Goal: Check status: Check status

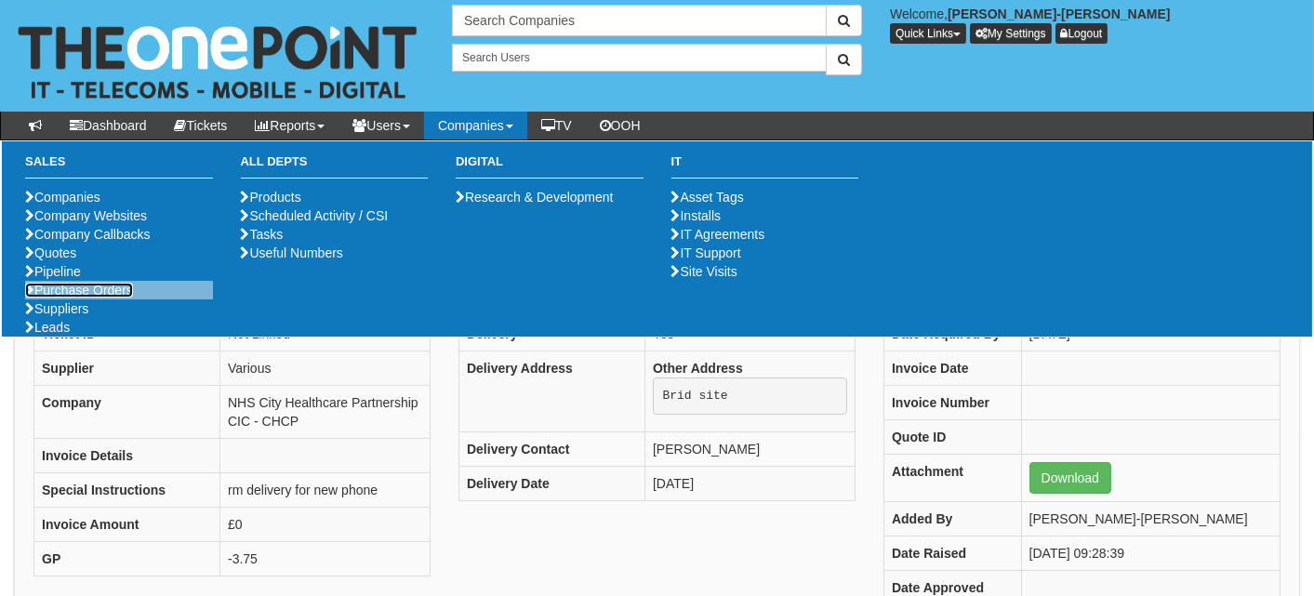
click at [81, 298] on link "Purchase Orders" at bounding box center [79, 290] width 108 height 15
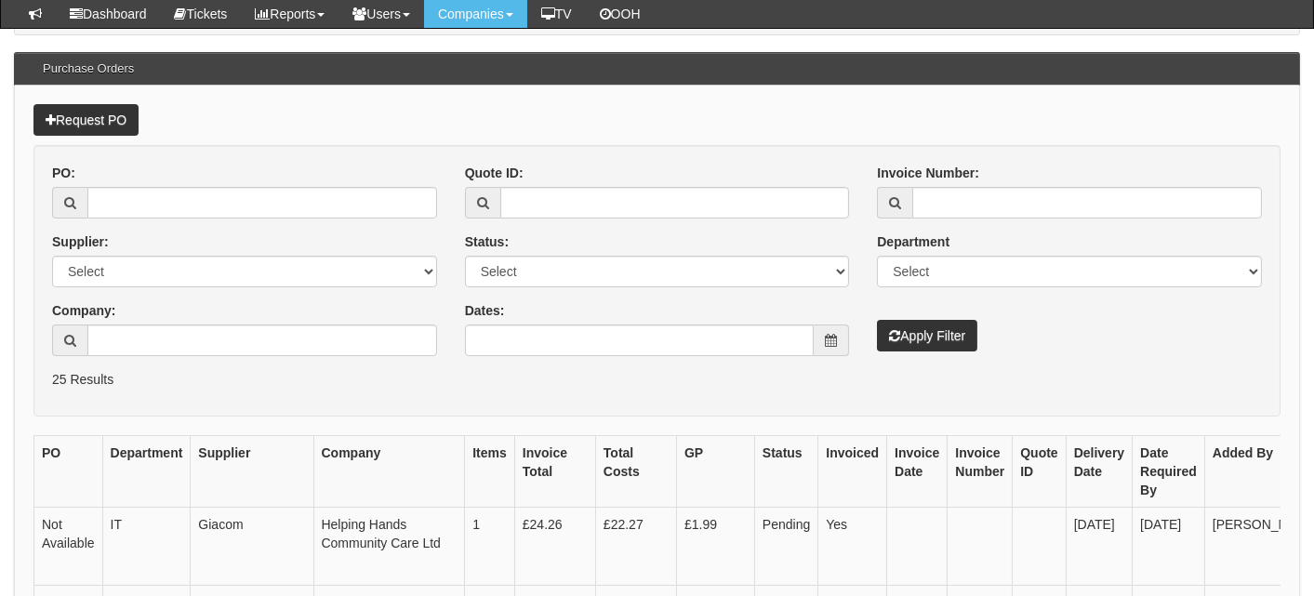
scroll to position [186, 0]
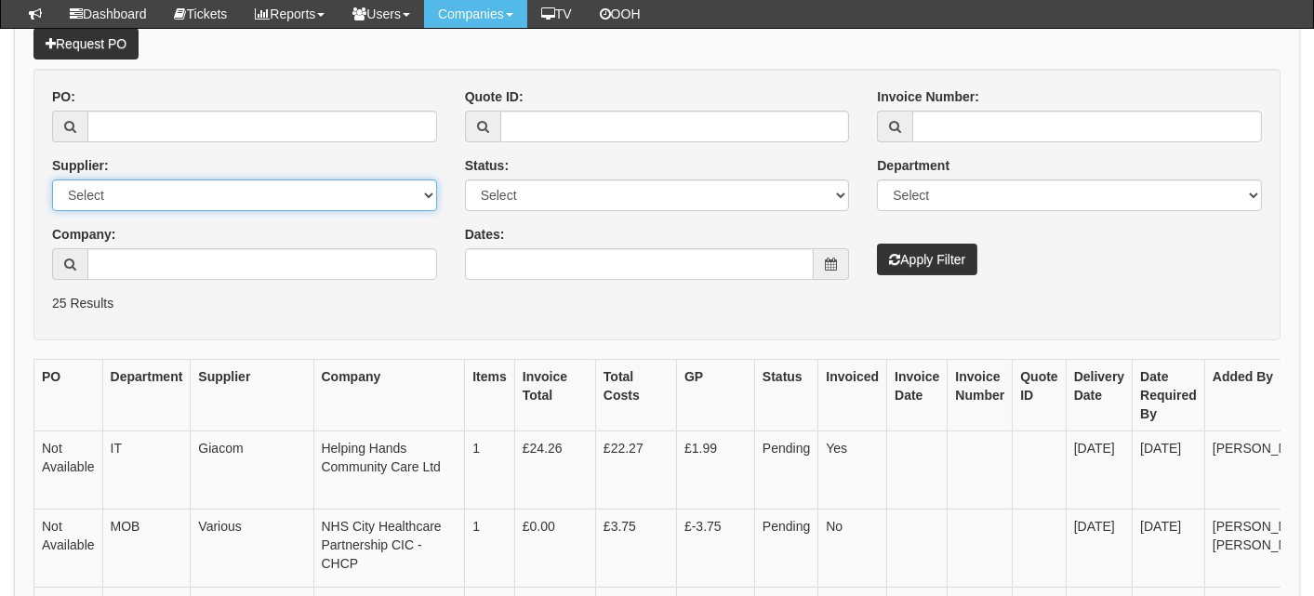
drag, startPoint x: 194, startPoint y: 187, endPoint x: 193, endPoint y: 199, distance: 12.1
click at [194, 187] on select "Select 123 REG.co.uk 1Password 3 4Gon AA Jones Electric Ltd Abzorb Access Group…" at bounding box center [244, 196] width 385 height 32
click at [826, 270] on span at bounding box center [831, 264] width 35 height 32
click at [695, 173] on div "Status: Select Approved Completed Delivered Invoiced Ordered Ordered to site Pa…" at bounding box center [657, 183] width 385 height 55
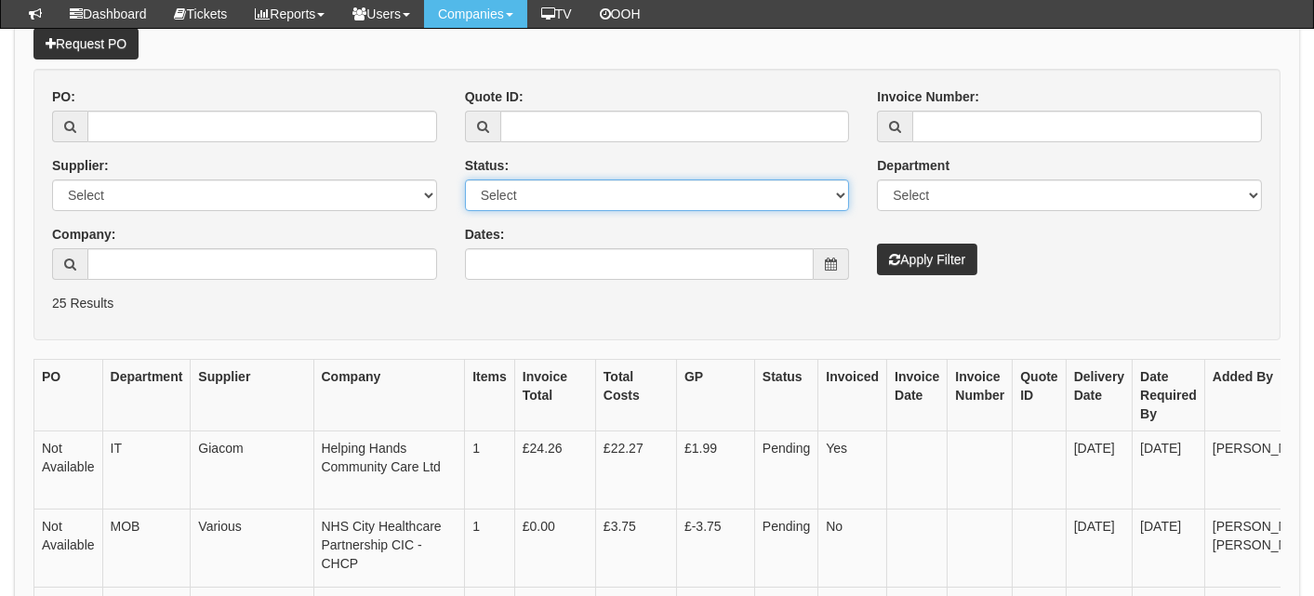
click at [678, 196] on select "Select Approved Completed Delivered Invoiced Ordered Ordered to site Part Order…" at bounding box center [657, 196] width 385 height 32
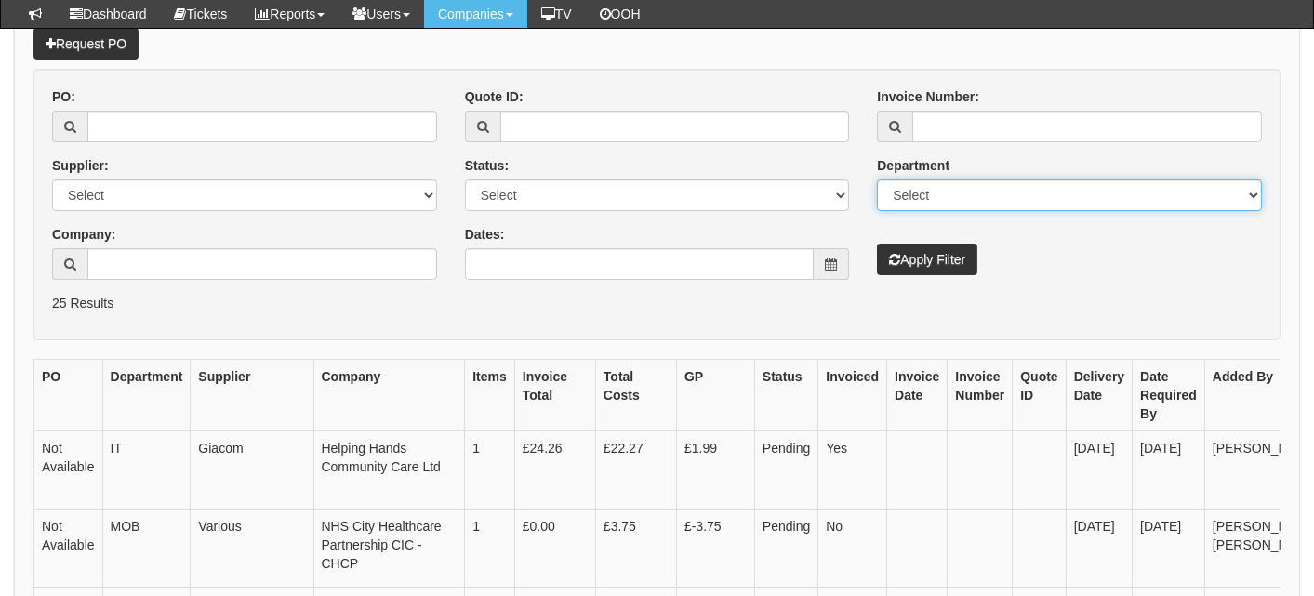
drag, startPoint x: 1035, startPoint y: 189, endPoint x: 1018, endPoint y: 211, distance: 28.5
click at [1033, 189] on select "Select Mobiles IT Telecoms Marketing Digital Internal" at bounding box center [1069, 196] width 385 height 32
select select "MOB"
click at [877, 180] on select "Select Mobiles IT Telecoms Marketing Digital Internal" at bounding box center [1069, 196] width 385 height 32
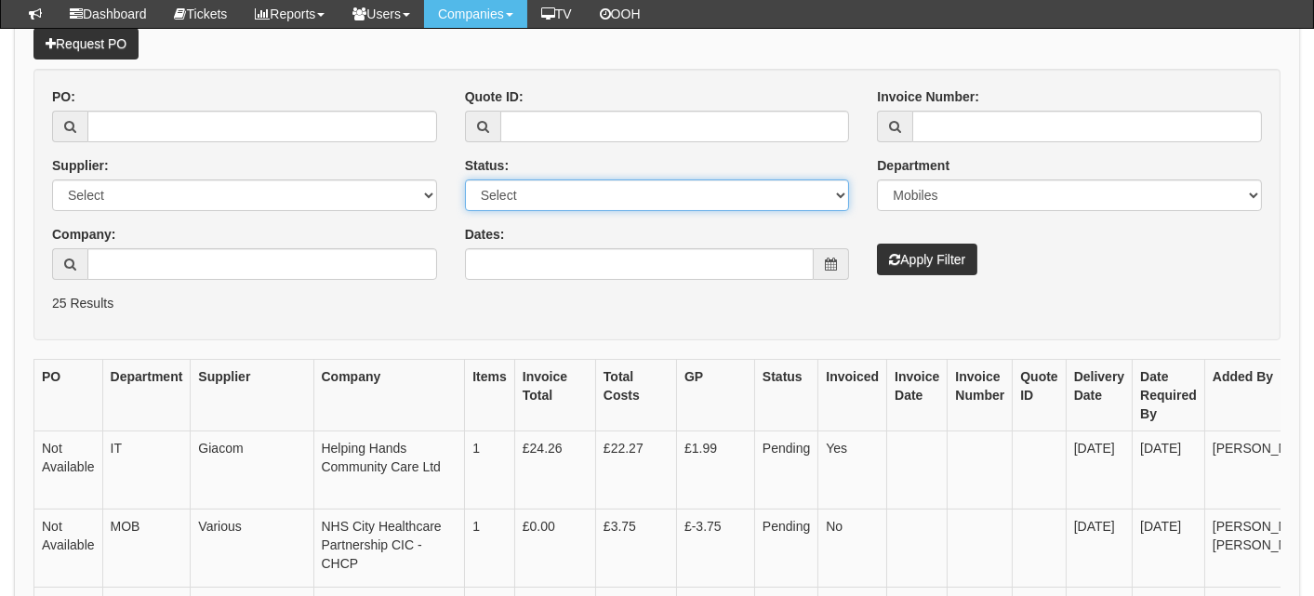
click at [659, 206] on select "Select Approved Completed Delivered Invoiced Ordered Ordered to site Part Order…" at bounding box center [657, 196] width 385 height 32
click at [465, 180] on select "Select Approved Completed Delivered Invoiced Ordered Ordered to site Part Order…" at bounding box center [657, 196] width 385 height 32
drag, startPoint x: 612, startPoint y: 196, endPoint x: 613, endPoint y: 210, distance: 14.0
click at [612, 196] on select "Select Approved Completed Delivered Invoiced Ordered Ordered to site Part Order…" at bounding box center [657, 196] width 385 height 32
select select "1"
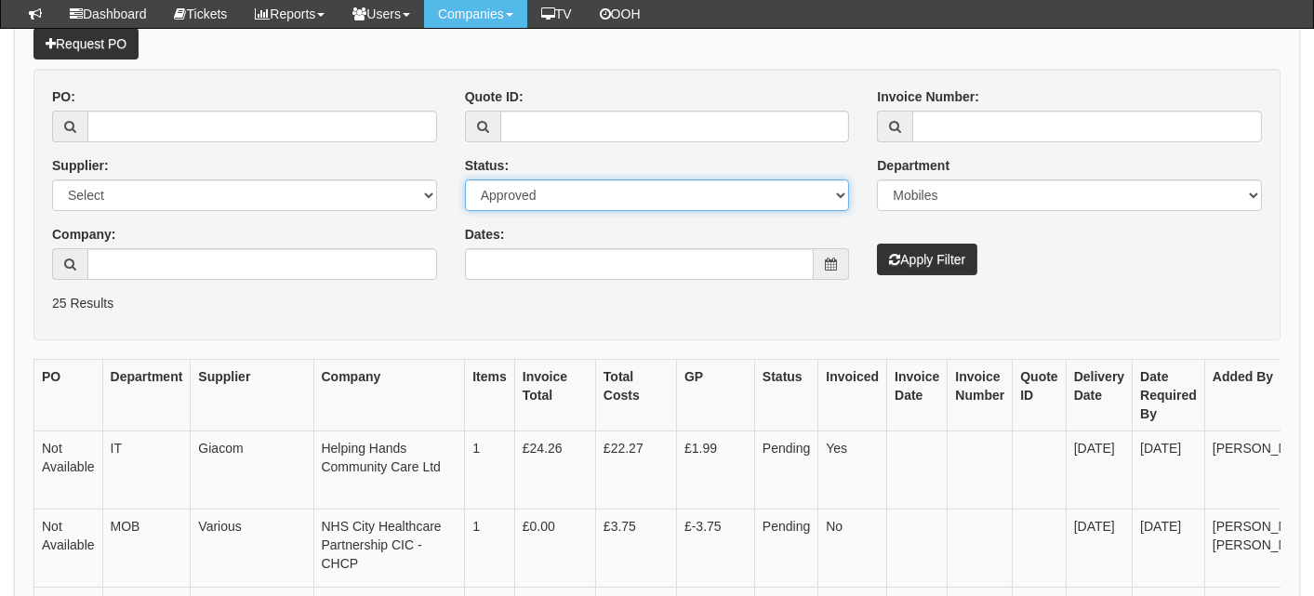
click at [465, 180] on select "Select Approved Completed Delivered Invoiced Ordered Ordered to site Part Order…" at bounding box center [657, 196] width 385 height 32
click at [989, 263] on div "Invoice Number: Department Select Mobiles IT Telecoms Marketing Digital Interna…" at bounding box center [1069, 181] width 413 height 188
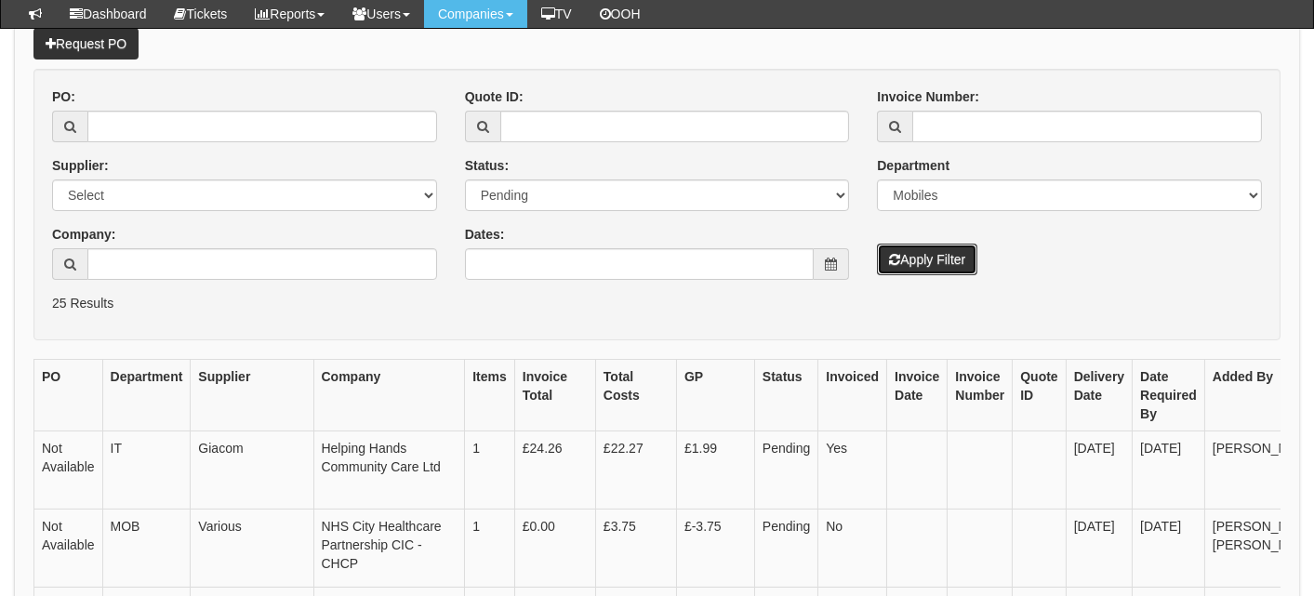
click at [944, 259] on button "Apply Filter" at bounding box center [927, 260] width 100 height 32
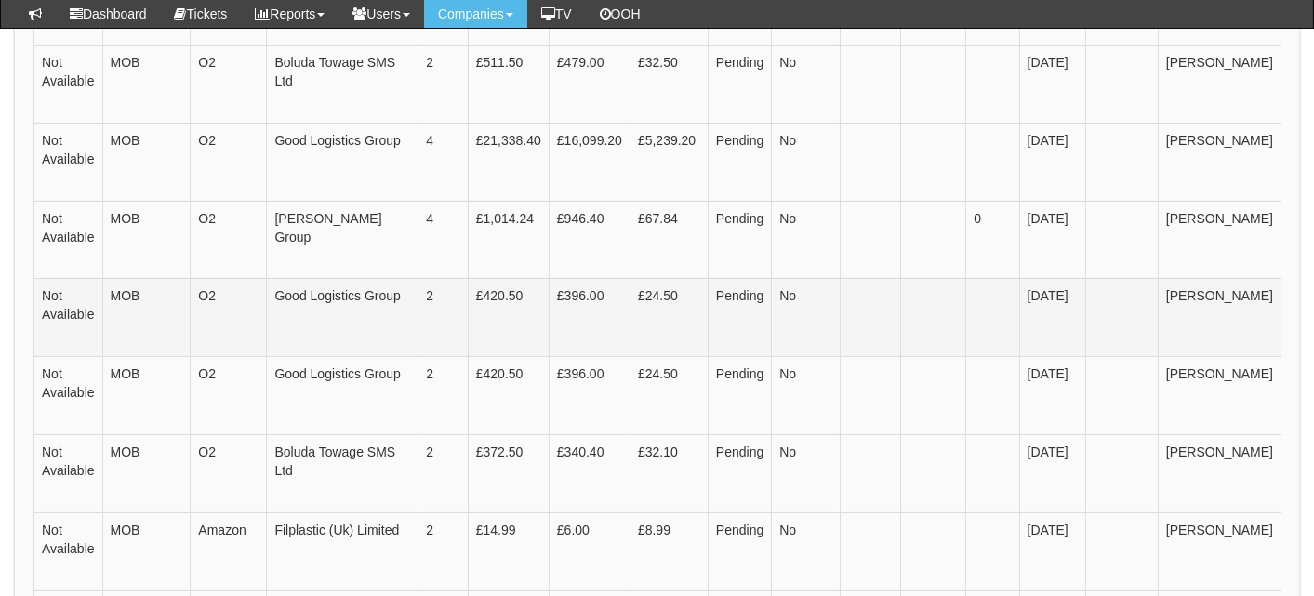
scroll to position [186, 0]
